Goal: Complete application form

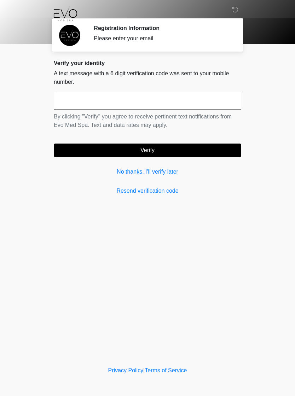
click at [216, 104] on input "text" at bounding box center [148, 101] width 188 height 18
click at [168, 173] on link "No thanks, I'll verify later" at bounding box center [148, 172] width 188 height 8
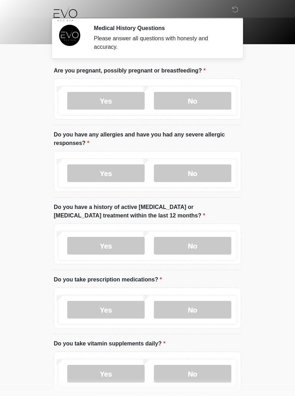
click at [202, 101] on label "No" at bounding box center [193, 101] width 78 height 18
click at [208, 170] on label "No" at bounding box center [193, 174] width 78 height 18
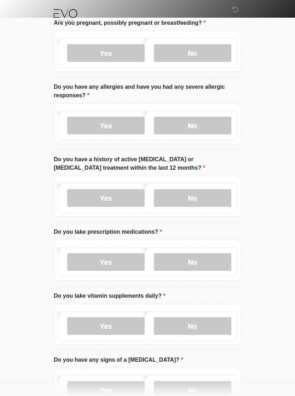
click at [212, 190] on label "No" at bounding box center [193, 198] width 78 height 18
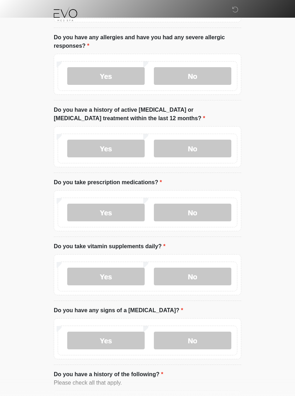
scroll to position [110, 0]
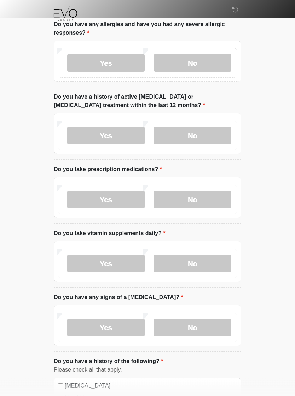
click at [137, 199] on label "Yes" at bounding box center [106, 200] width 78 height 18
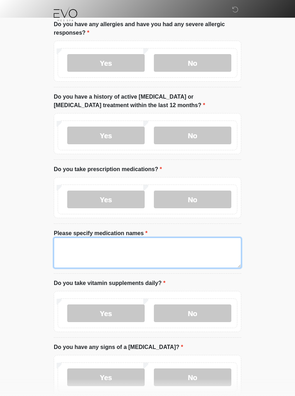
click at [206, 247] on textarea "Please specify medication names" at bounding box center [148, 253] width 188 height 30
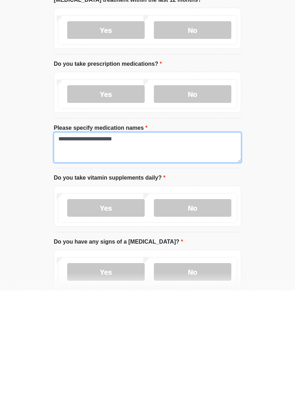
type textarea "**********"
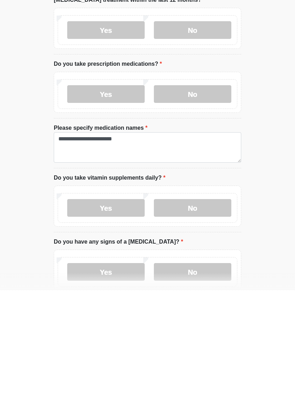
click at [209, 305] on label "No" at bounding box center [193, 314] width 78 height 18
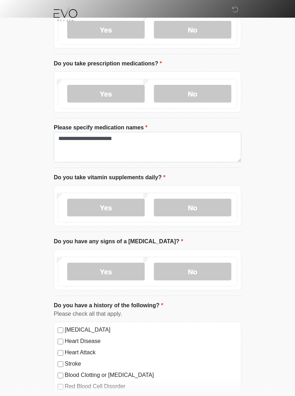
click at [213, 270] on label "No" at bounding box center [193, 272] width 78 height 18
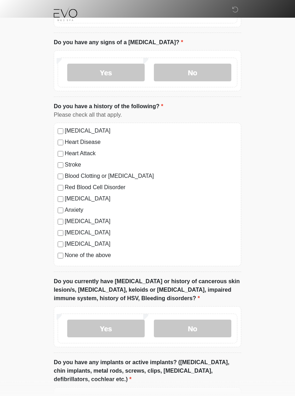
scroll to position [416, 0]
click at [80, 322] on label "Yes" at bounding box center [106, 329] width 78 height 18
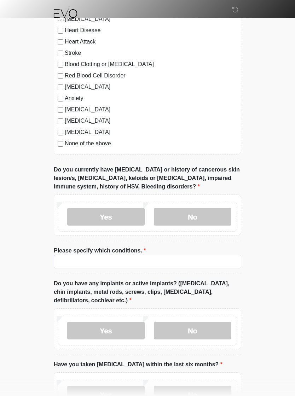
scroll to position [529, 0]
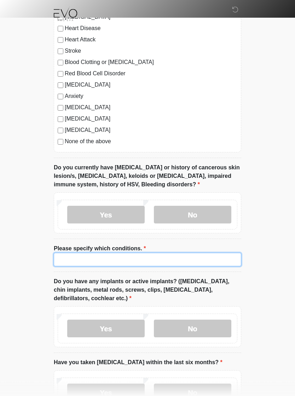
click at [207, 255] on input "Please specify which conditions." at bounding box center [148, 259] width 188 height 13
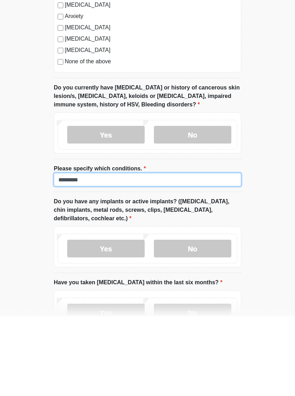
type input "*********"
click at [207, 320] on label "No" at bounding box center [193, 329] width 78 height 18
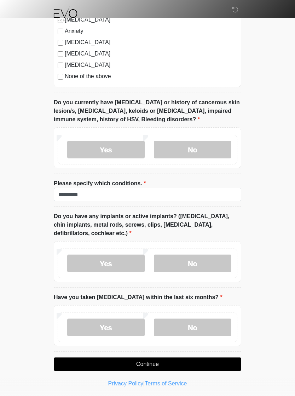
click at [214, 325] on label "No" at bounding box center [193, 328] width 78 height 18
click at [201, 360] on button "Continue" at bounding box center [148, 364] width 188 height 13
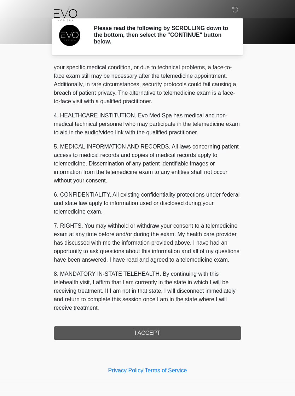
scroll to position [156, 0]
click at [197, 330] on button "I ACCEPT" at bounding box center [148, 333] width 188 height 13
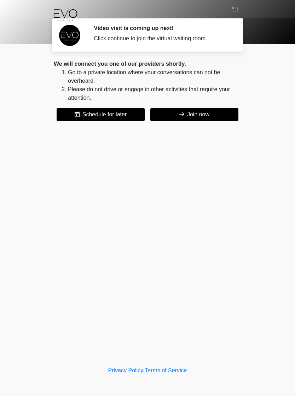
click at [219, 114] on button "Join now" at bounding box center [194, 114] width 88 height 13
